Goal: Task Accomplishment & Management: Manage account settings

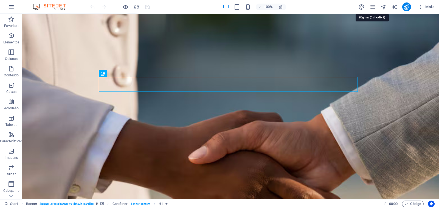
click at [372, 7] on icon "pages" at bounding box center [373, 7] width 6 height 6
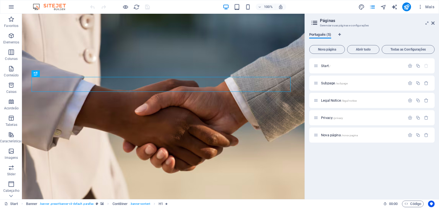
click at [327, 36] on span "Português (5)" at bounding box center [321, 35] width 22 height 8
click at [335, 49] on span "Nova página" at bounding box center [327, 49] width 31 height 3
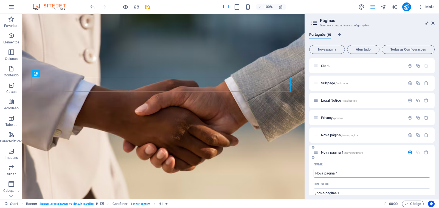
click at [415, 185] on div "URL SLUG" at bounding box center [372, 184] width 117 height 9
click at [425, 154] on icon "button" at bounding box center [426, 152] width 5 height 5
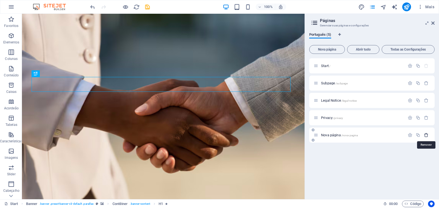
click at [425, 135] on icon "button" at bounding box center [426, 135] width 5 height 5
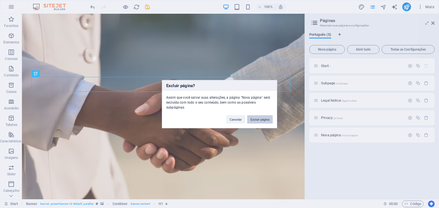
click at [266, 120] on button "Excluir página" at bounding box center [260, 119] width 26 height 8
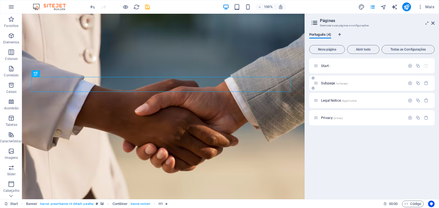
click at [313, 88] on icon at bounding box center [313, 88] width 3 height 3
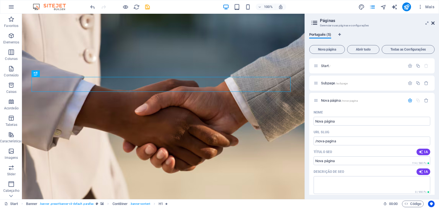
drag, startPoint x: 433, startPoint y: 23, endPoint x: 411, endPoint y: 10, distance: 25.8
click at [433, 23] on icon at bounding box center [433, 23] width 3 height 4
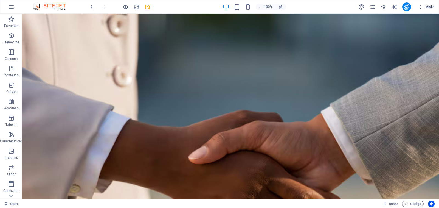
click at [428, 6] on span "Mais" at bounding box center [426, 6] width 17 height 5
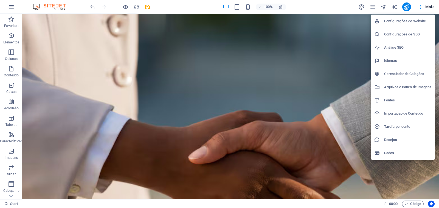
click at [374, 7] on div at bounding box center [219, 104] width 439 height 208
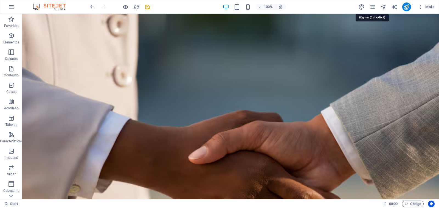
click at [372, 5] on icon "pages" at bounding box center [373, 7] width 6 height 6
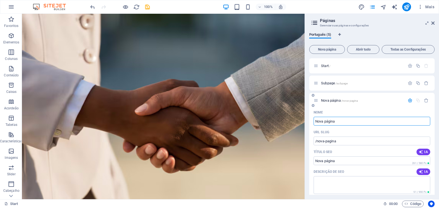
click at [430, 112] on div "Nome Nova página ​ URL SLUG /nova-pagina ​ Título SEO IA ​ 261 / 580 Px Descriç…" at bounding box center [373, 210] width 126 height 205
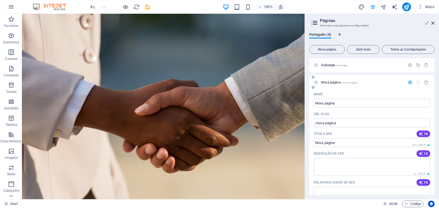
scroll to position [27, 0]
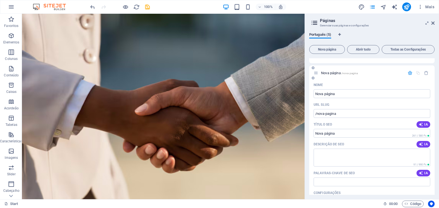
click at [314, 78] on icon at bounding box center [313, 77] width 3 height 3
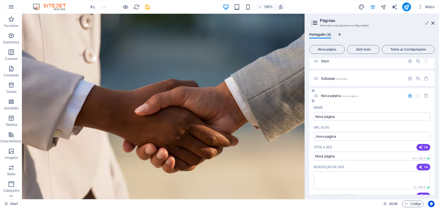
scroll to position [0, 0]
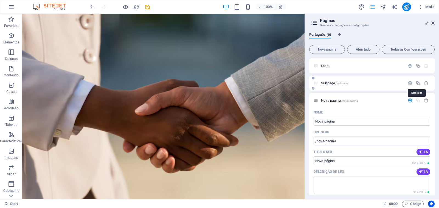
click at [417, 84] on icon "button" at bounding box center [418, 83] width 5 height 5
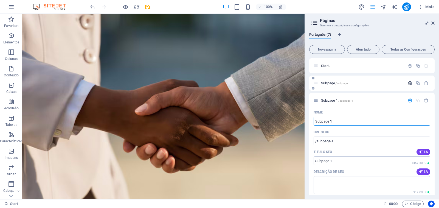
click at [409, 82] on icon "button" at bounding box center [410, 83] width 5 height 5
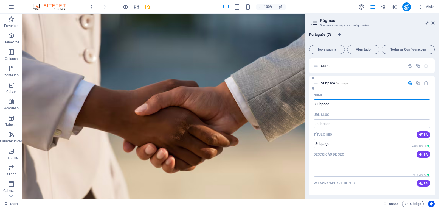
click at [336, 105] on input "Subpage" at bounding box center [372, 103] width 117 height 9
type input "sobre"
type input "/sobre"
type input "sobre"
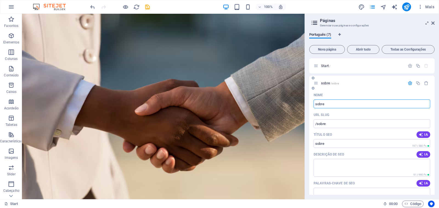
type input "sobre"
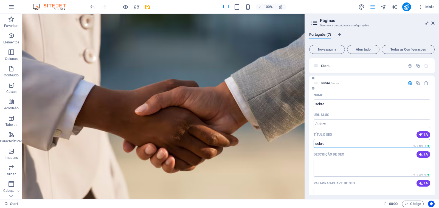
click at [335, 146] on input "sobre" at bounding box center [372, 143] width 117 height 9
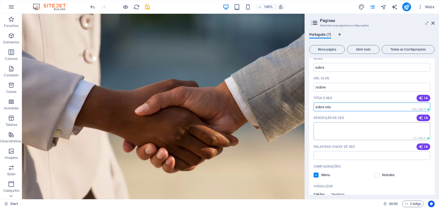
scroll to position [55, 0]
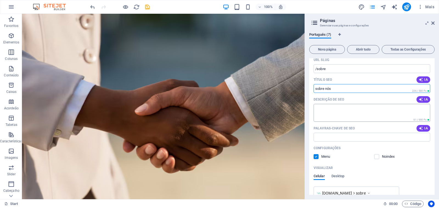
type input "sobre nós"
click at [331, 112] on textarea "Descrição de SEO" at bounding box center [372, 113] width 117 height 18
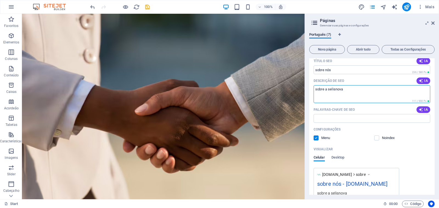
scroll to position [82, 0]
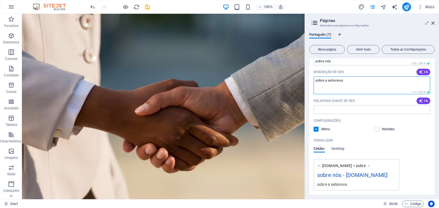
click at [358, 85] on textarea "sobre a selisnova" at bounding box center [372, 85] width 117 height 18
type textarea "sobre a selisnova"
click at [422, 99] on icon "button" at bounding box center [421, 101] width 4 height 4
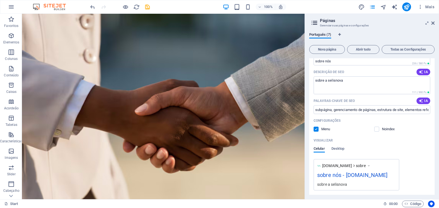
type input "subpágina, gerenciamento de páginas, estrutura de site, elementos referenciados…"
click at [357, 108] on input "subpágina, gerenciamento de páginas, estrutura de site, elementos referenciados…" at bounding box center [372, 109] width 117 height 9
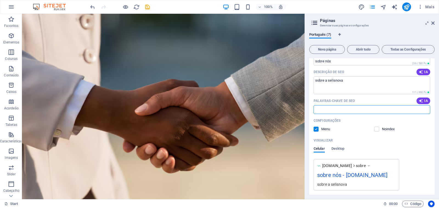
click at [369, 97] on div "Palavras-chave de SEO IA" at bounding box center [372, 100] width 117 height 9
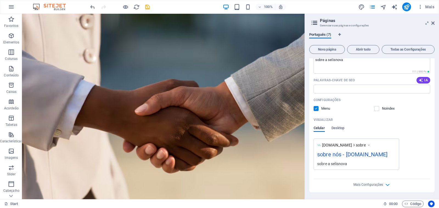
scroll to position [137, 0]
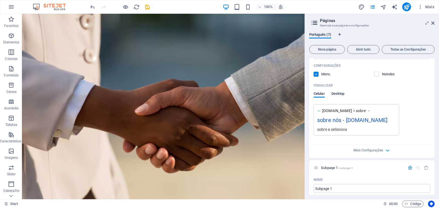
click at [335, 94] on span "Desktop" at bounding box center [338, 94] width 13 height 8
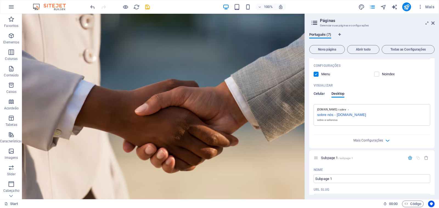
click at [319, 95] on span "Celular" at bounding box center [319, 94] width 11 height 8
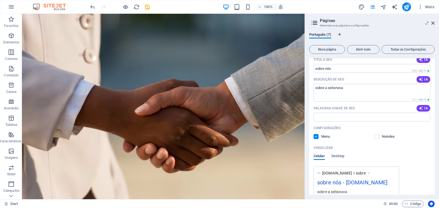
scroll to position [0, 0]
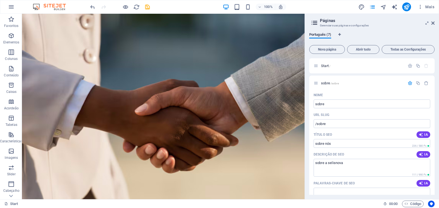
click at [333, 26] on h3 "Gerenciar suas páginas e configurações" at bounding box center [372, 25] width 104 height 5
click at [315, 23] on icon at bounding box center [315, 23] width 8 height 8
click at [364, 28] on div "Português (7) Nova página Abrir tudo Todas as Configurações Start / sobre /sobr…" at bounding box center [372, 113] width 134 height 171
click at [423, 50] on span "Todas as Configurações" at bounding box center [409, 49] width 48 height 3
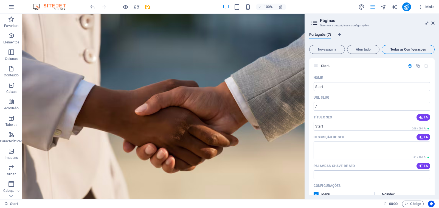
scroll to position [1279, 0]
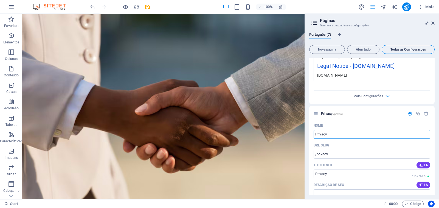
click at [423, 50] on span "Todas as Configurações" at bounding box center [409, 49] width 48 height 3
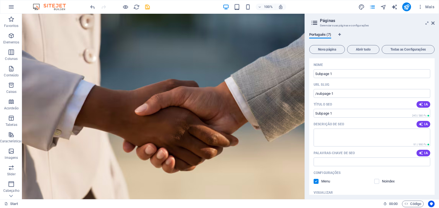
scroll to position [0, 0]
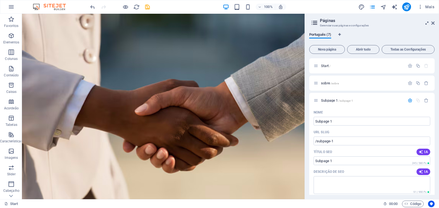
click at [427, 23] on icon at bounding box center [427, 23] width 0 height 4
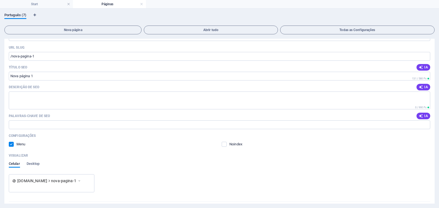
scroll to position [447, 0]
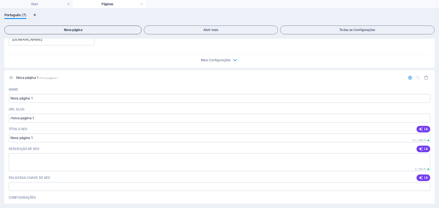
click at [91, 26] on button "Nova página" at bounding box center [72, 30] width 137 height 9
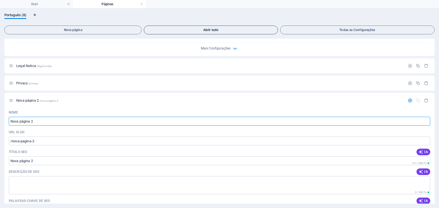
click at [213, 29] on span "Abrir tudo" at bounding box center [210, 29] width 129 height 3
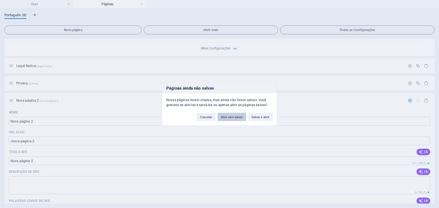
click at [234, 117] on button "Abrir sem salvar" at bounding box center [232, 117] width 28 height 8
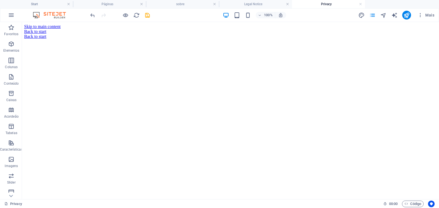
scroll to position [0, 0]
click at [360, 4] on link at bounding box center [360, 4] width 3 height 5
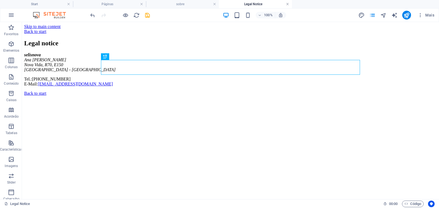
click at [289, 4] on link at bounding box center [287, 4] width 3 height 5
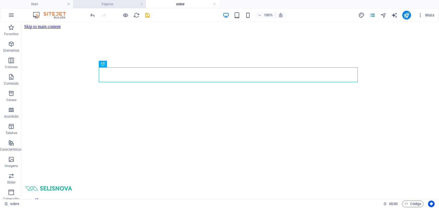
click at [110, 3] on h4 "Páginas" at bounding box center [109, 4] width 73 height 6
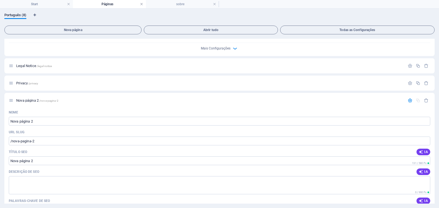
click at [140, 3] on link at bounding box center [141, 4] width 3 height 5
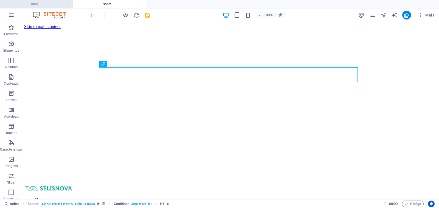
click at [35, 2] on h4 "Start" at bounding box center [36, 4] width 73 height 6
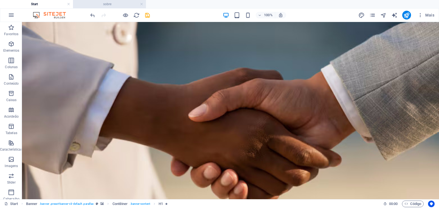
click at [107, 3] on h4 "sobre" at bounding box center [109, 4] width 73 height 6
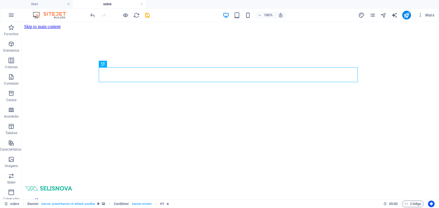
click at [148, 18] on div at bounding box center [120, 15] width 62 height 9
click at [148, 14] on icon "save" at bounding box center [147, 15] width 6 height 6
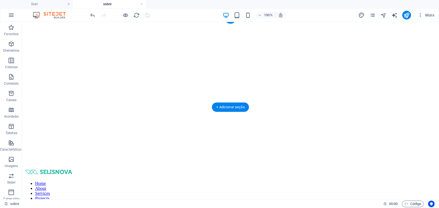
scroll to position [23, 0]
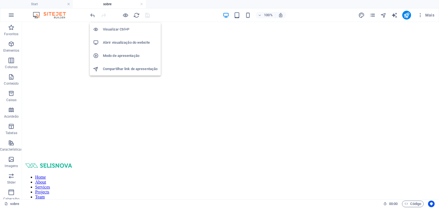
click at [120, 29] on h6 "Visualizar Ctrl+P" at bounding box center [130, 29] width 55 height 7
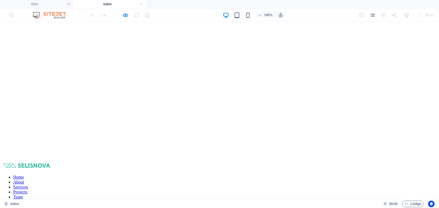
click at [130, 15] on div at bounding box center [120, 15] width 62 height 9
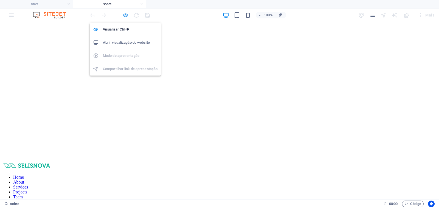
click at [124, 13] on icon "button" at bounding box center [125, 15] width 6 height 6
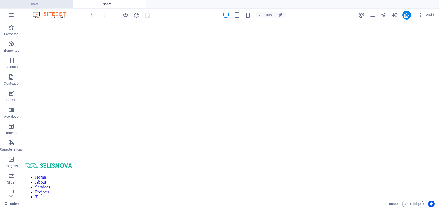
click at [39, 5] on h4 "Start" at bounding box center [36, 4] width 73 height 6
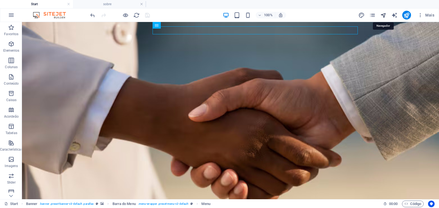
click at [385, 14] on icon "navigator" at bounding box center [384, 15] width 6 height 6
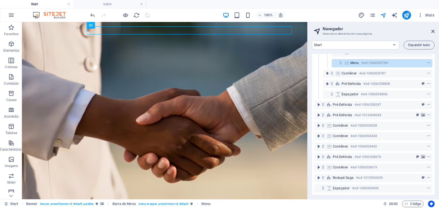
scroll to position [43, 0]
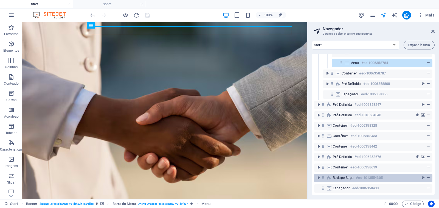
click at [345, 175] on span "Rodapé Saga" at bounding box center [343, 177] width 21 height 4
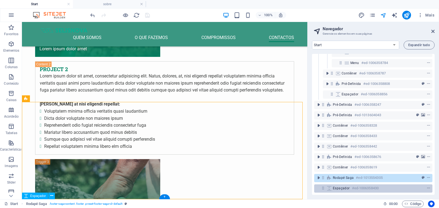
click at [346, 186] on span "Espaçador" at bounding box center [341, 188] width 17 height 4
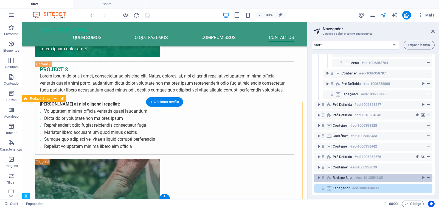
click at [346, 176] on div "Rodapé Saga #ed-1013554305" at bounding box center [369, 177] width 72 height 7
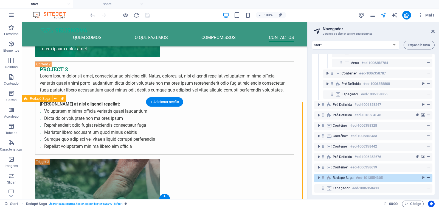
click at [427, 176] on icon "context-menu" at bounding box center [429, 178] width 4 height 4
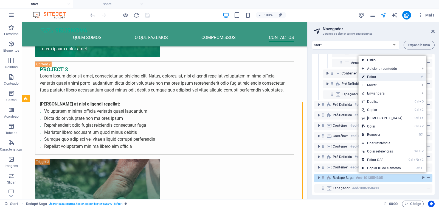
click at [378, 78] on link "⏎ Editar" at bounding box center [382, 77] width 47 height 8
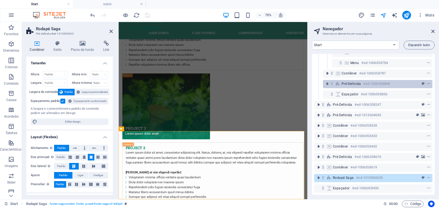
scroll to position [1717, 0]
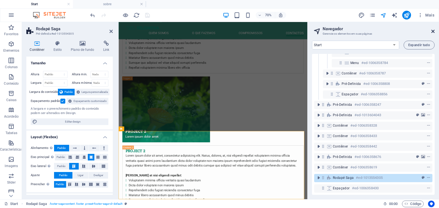
click at [435, 32] on icon at bounding box center [433, 31] width 3 height 4
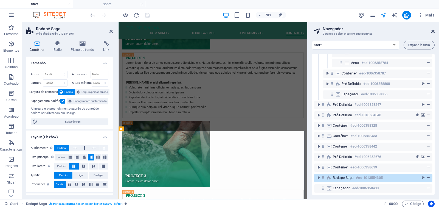
scroll to position [1721, 0]
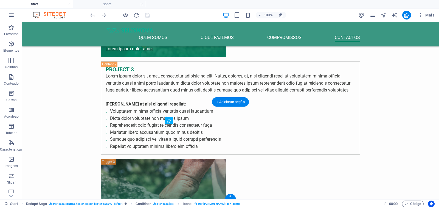
drag, startPoint x: 214, startPoint y: 139, endPoint x: 165, endPoint y: 146, distance: 49.9
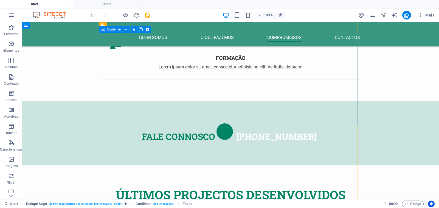
scroll to position [1199, 0]
